Goal: Find specific page/section: Find specific page/section

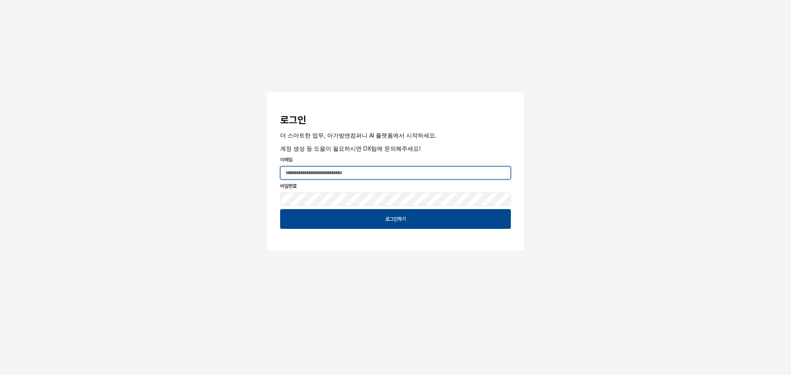
click at [311, 169] on input "App Frame" at bounding box center [396, 173] width 230 height 12
type input "**********"
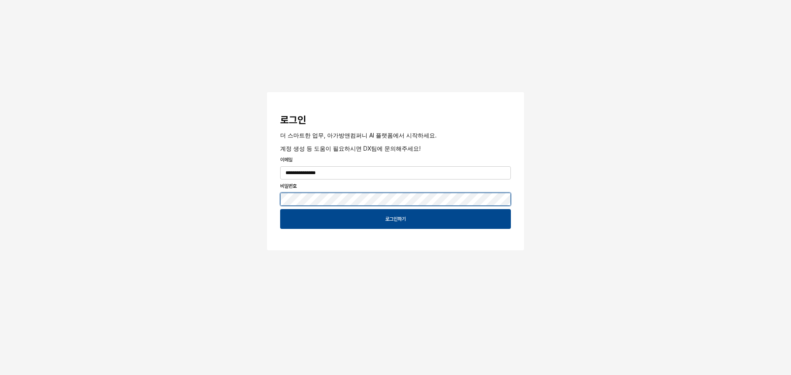
click at [267, 92] on button "App Frame" at bounding box center [270, 93] width 7 height 2
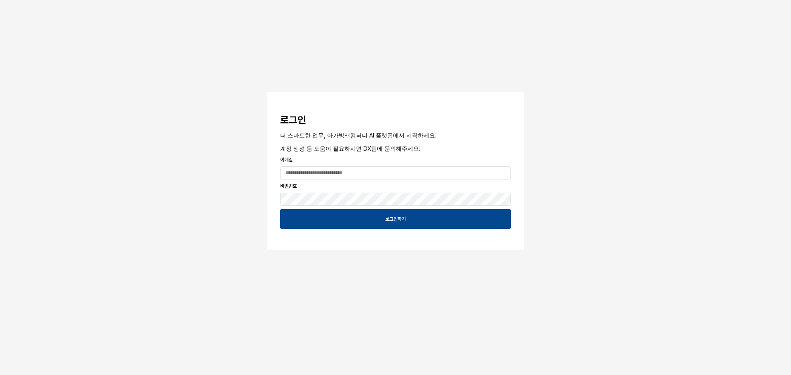
click at [609, 134] on div "로그인 더 스마트한 업무, 아가방앤컴퍼니 AI 플랫폼에서 시작하세요. 계정 생성 등 도움이 필요하시면 DX팀에 문의해주세요! 이메일 비밀번호 …" at bounding box center [395, 150] width 791 height 300
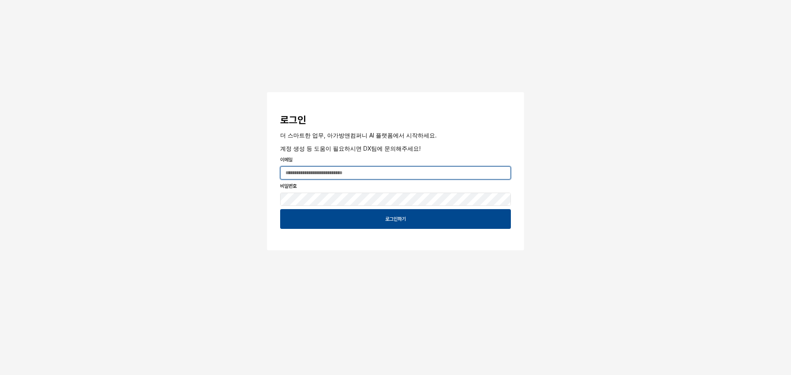
click at [343, 177] on input "App Frame" at bounding box center [396, 173] width 230 height 12
click at [317, 172] on input "App Frame" at bounding box center [396, 173] width 230 height 12
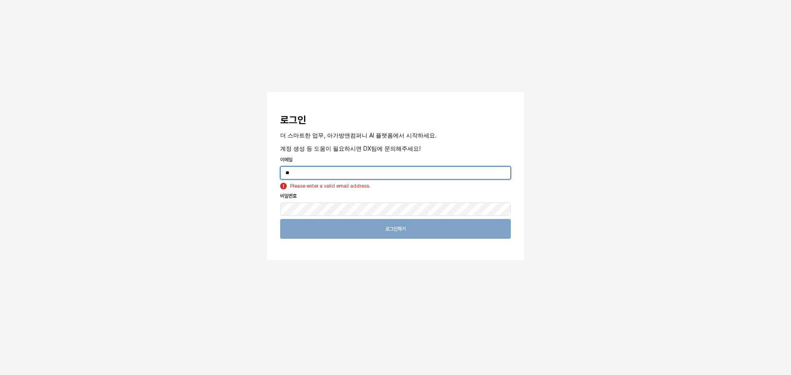
type input "*"
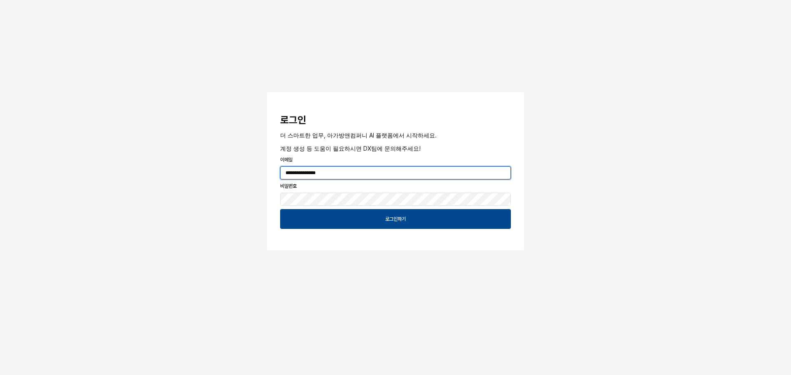
type input "**********"
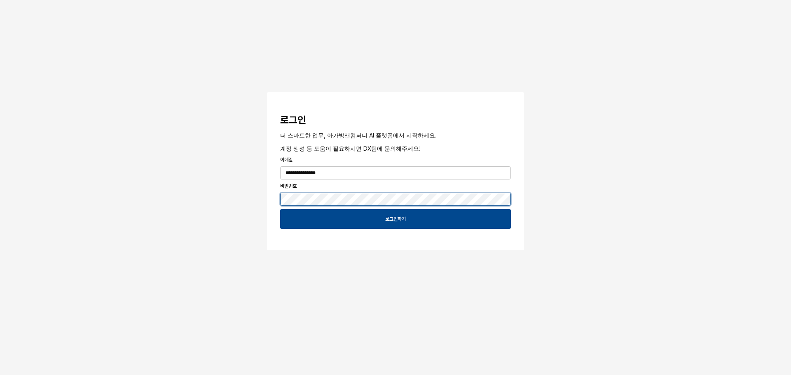
click at [267, 92] on button "App Frame" at bounding box center [270, 93] width 7 height 2
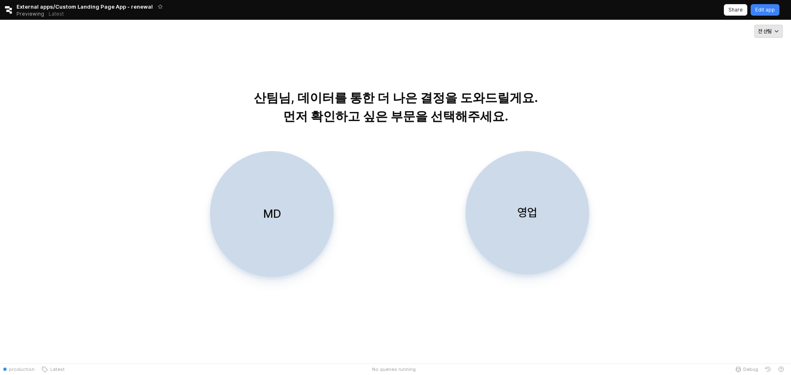
click at [772, 33] on div "전 산팀" at bounding box center [768, 31] width 21 height 12
click at [91, 55] on div "산팀님, 데이터를 통한 더 나은 결정을 도와드릴게요. 먼저 확인하고 싶은 부문을 선택해주세요." at bounding box center [395, 88] width 775 height 77
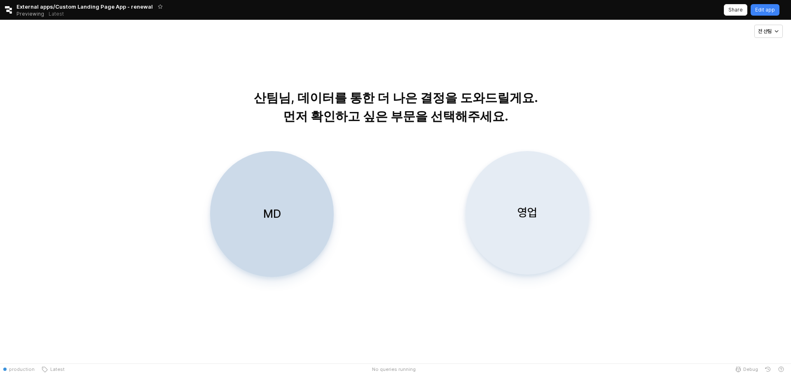
click at [542, 209] on div "영업" at bounding box center [527, 213] width 116 height 123
